Goal: Transaction & Acquisition: Purchase product/service

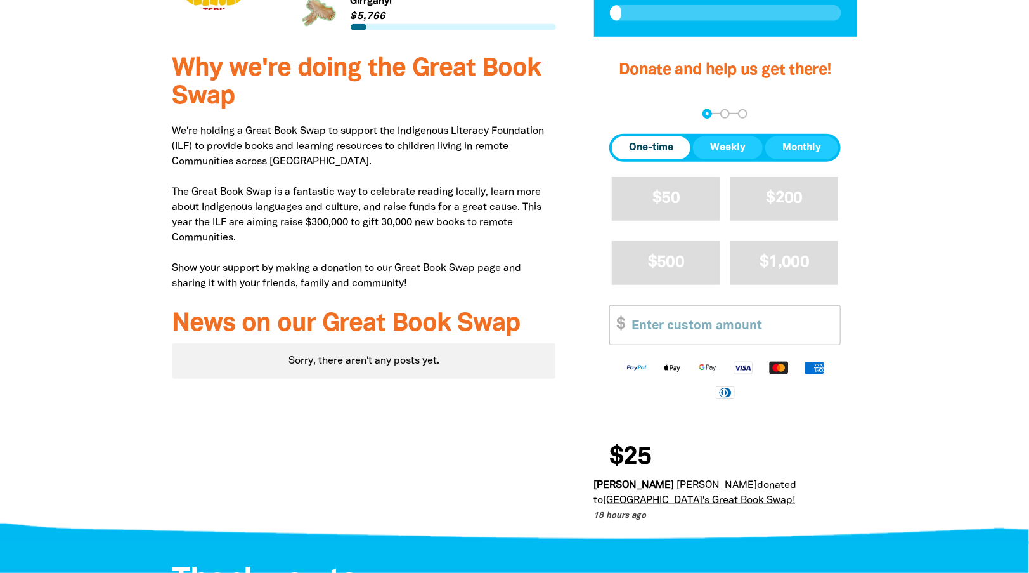
scroll to position [435, 0]
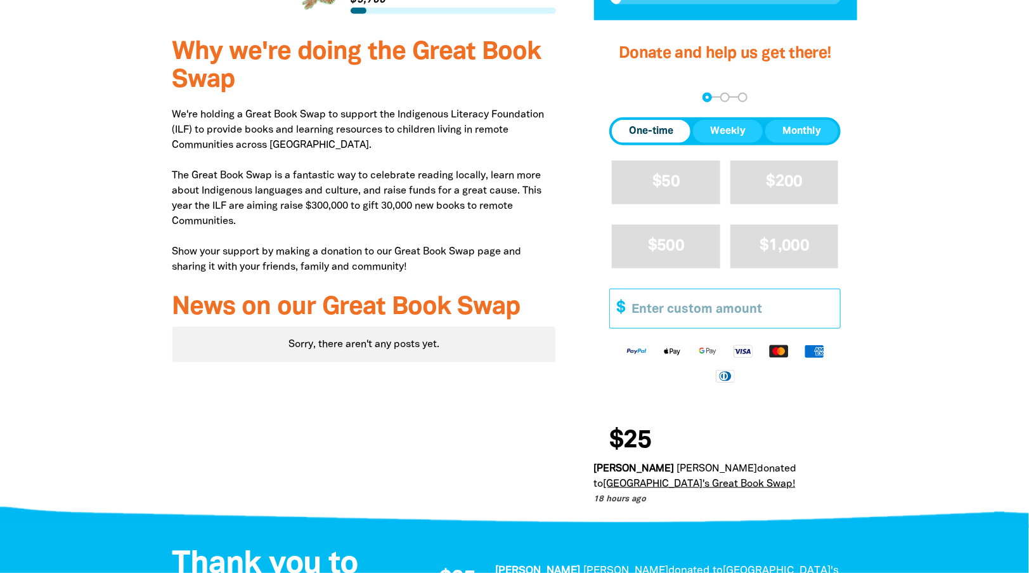
click at [747, 306] on input "Other Amount" at bounding box center [731, 308] width 217 height 39
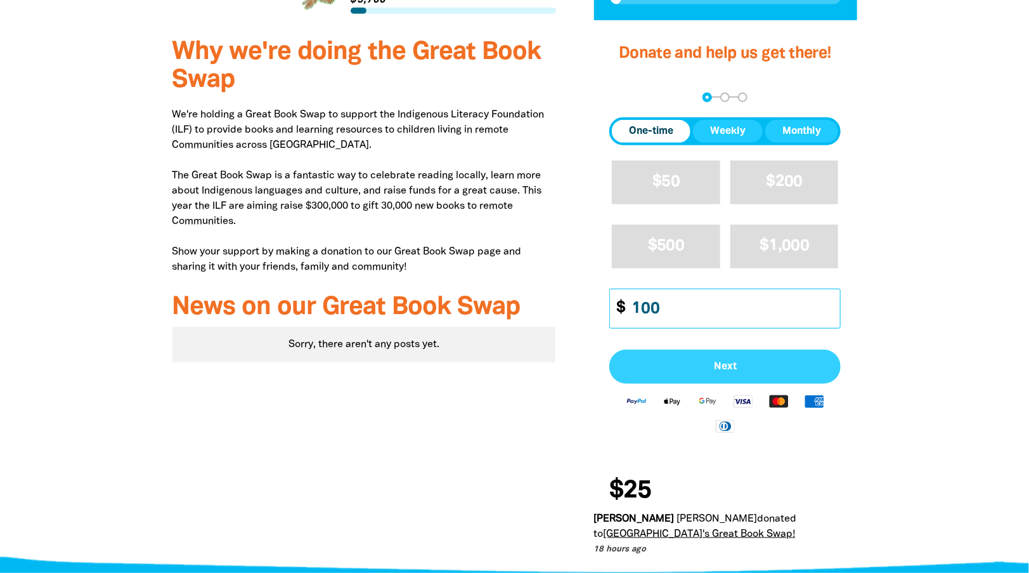
type input "100"
click at [745, 361] on span "Next" at bounding box center [725, 366] width 204 height 10
select select "AU"
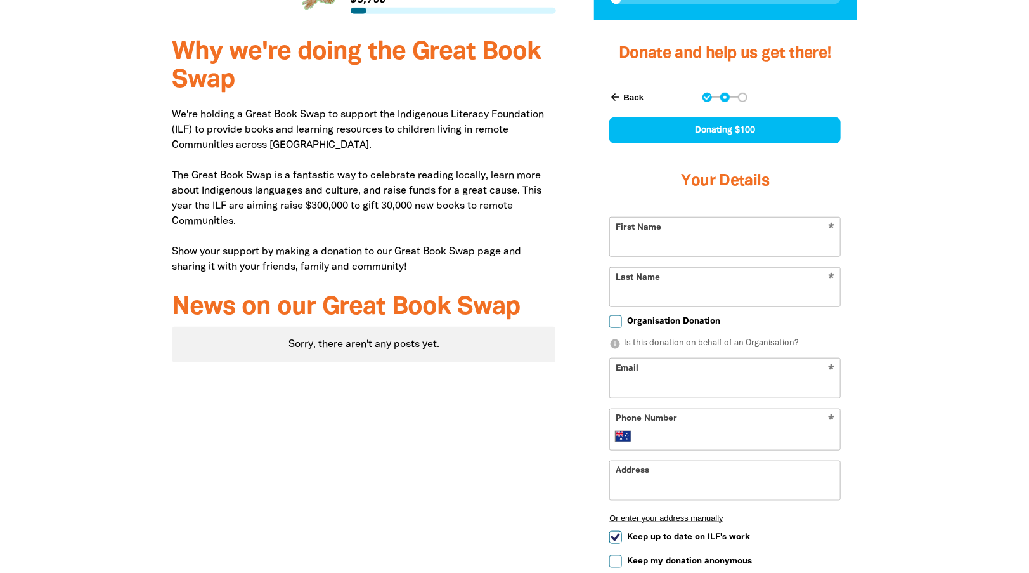
click at [746, 248] on input "First Name" at bounding box center [725, 236] width 230 height 39
type input "E"
type input "Sinead"
type input "O'Faircheallaigh"
type input "[EMAIL_ADDRESS][DOMAIN_NAME]"
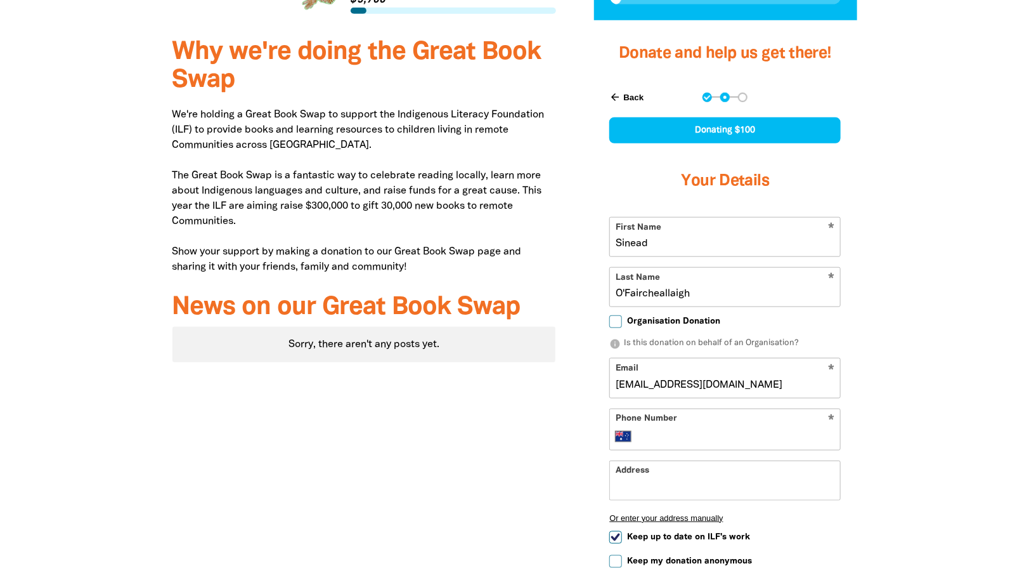
type input "[PHONE_NUMBER]"
type input "[STREET_ADDRESS]"
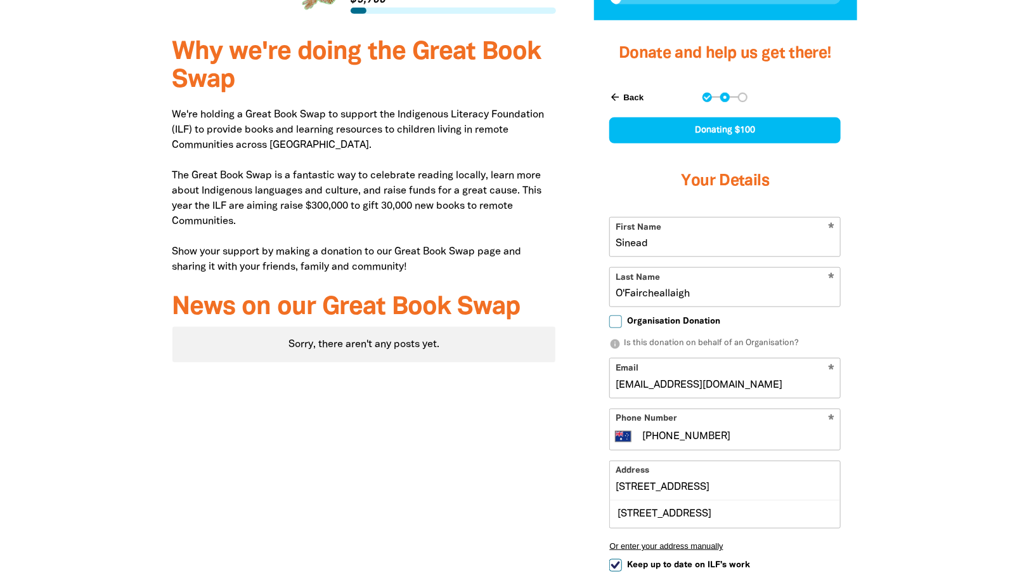
type input "Sinead"
click at [808, 485] on input "[STREET_ADDRESS]" at bounding box center [725, 480] width 230 height 39
type input "1"
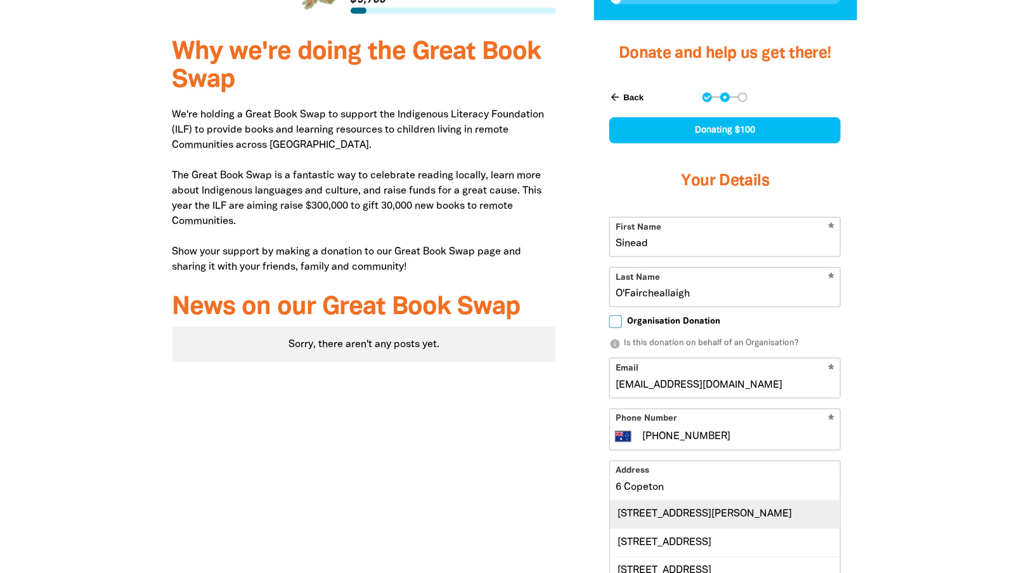
click at [755, 512] on div "[STREET_ADDRESS][PERSON_NAME]" at bounding box center [725, 513] width 230 height 27
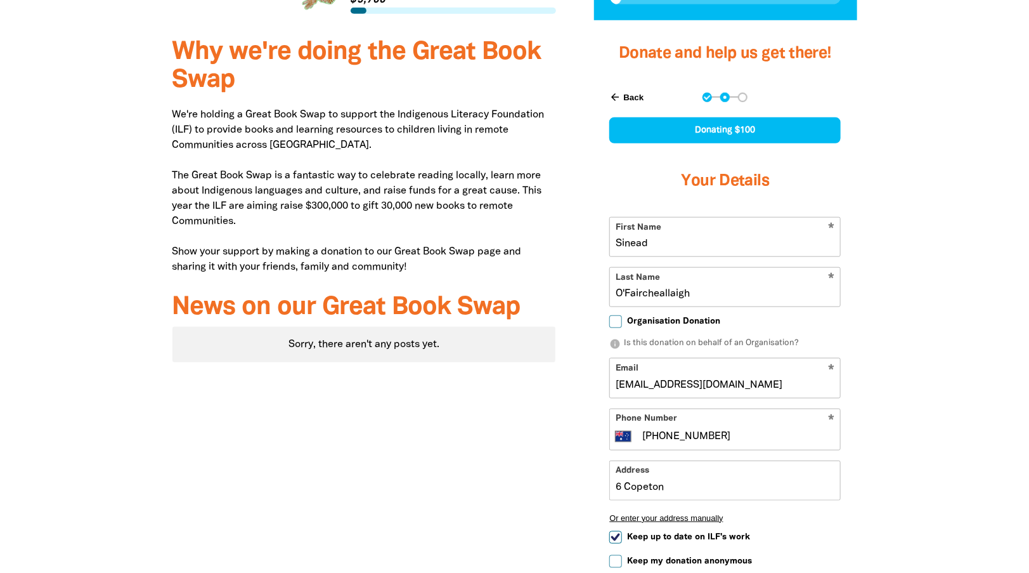
type input "[STREET_ADDRESS][PERSON_NAME]"
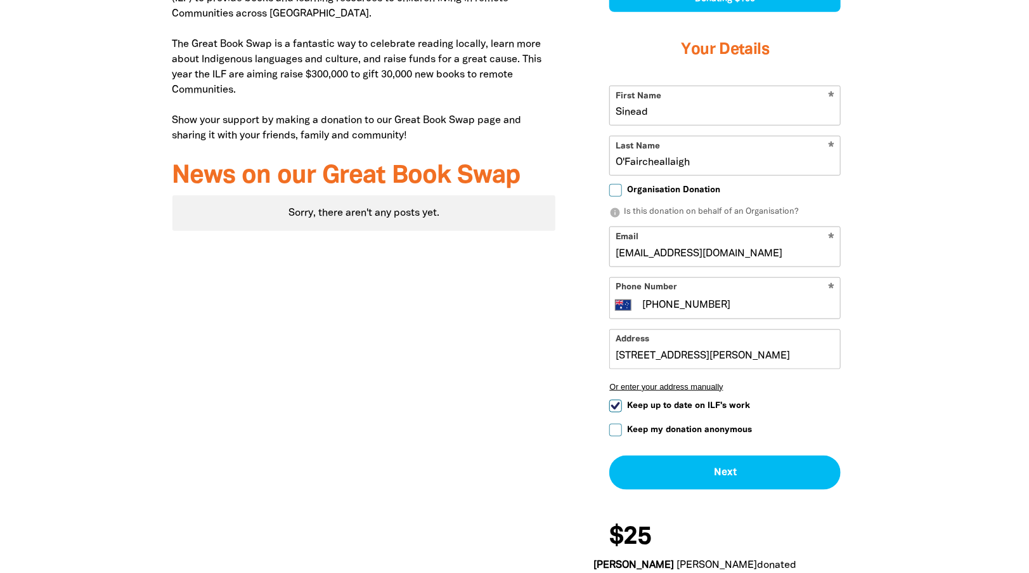
scroll to position [587, 0]
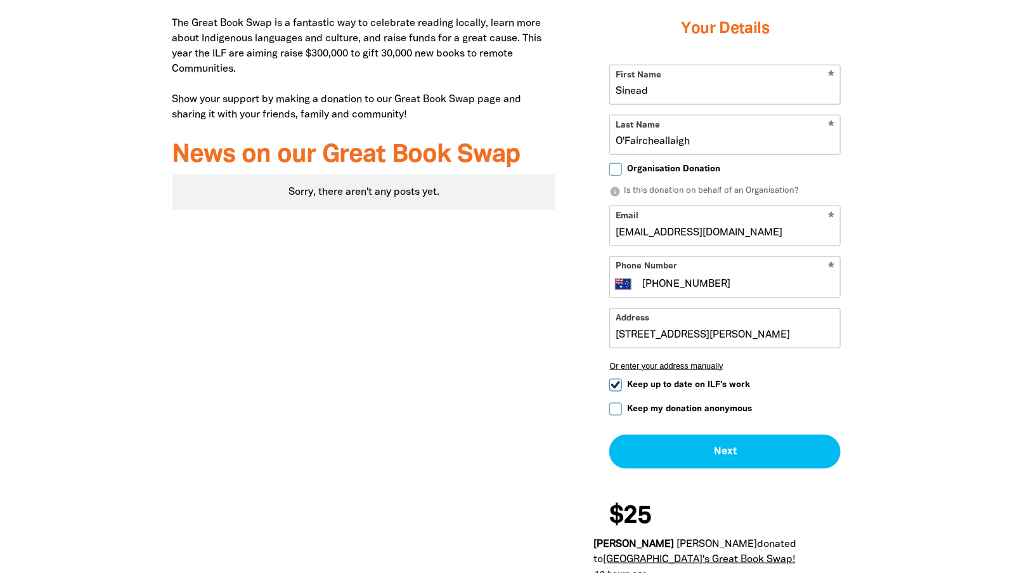
click at [612, 383] on input "Keep up to date on ILF's work" at bounding box center [615, 385] width 13 height 13
checkbox input "false"
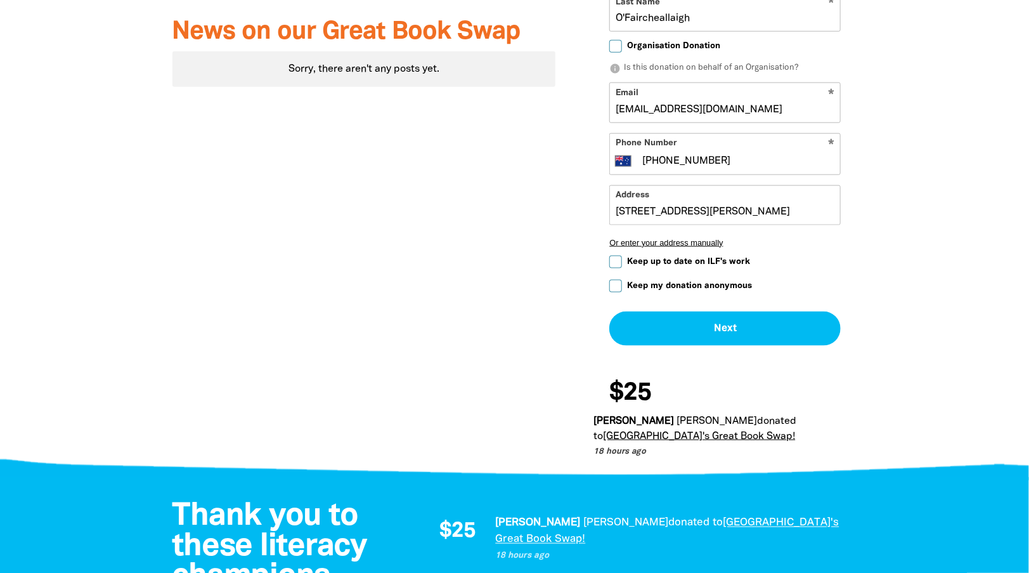
scroll to position [731, 0]
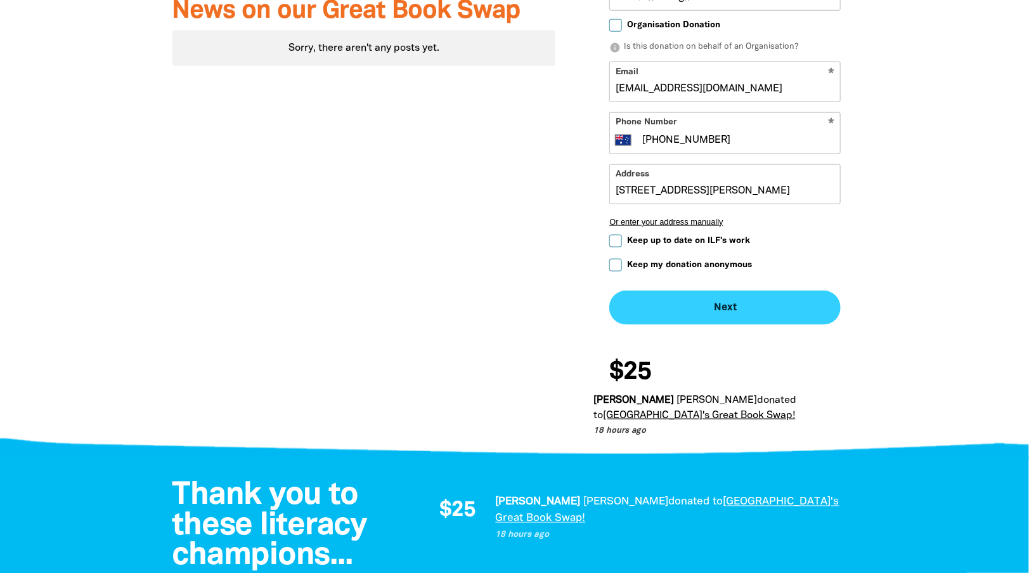
click at [736, 304] on button "Next chevron_right" at bounding box center [724, 307] width 231 height 34
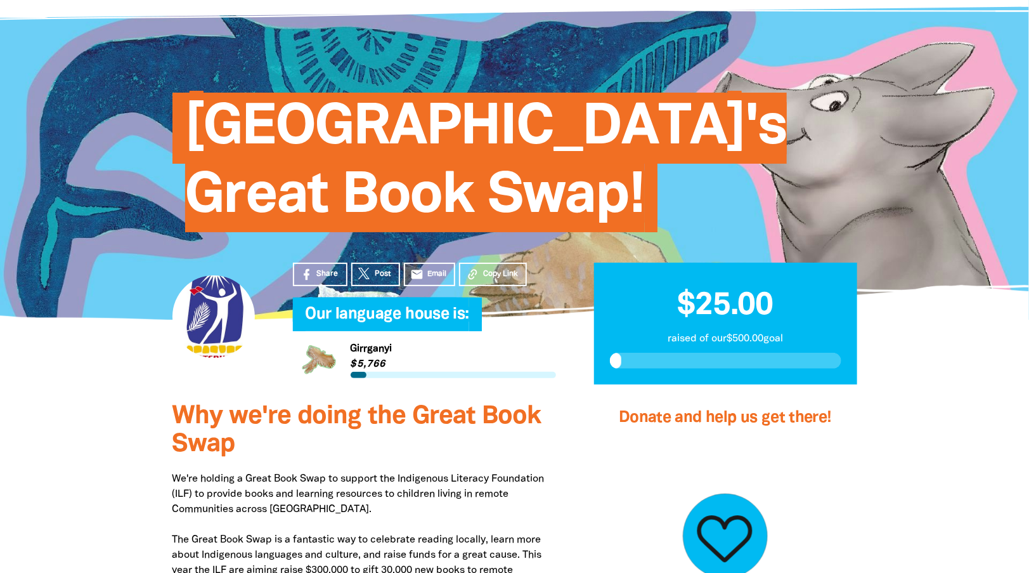
scroll to position [0, 0]
